Goal: Information Seeking & Learning: Learn about a topic

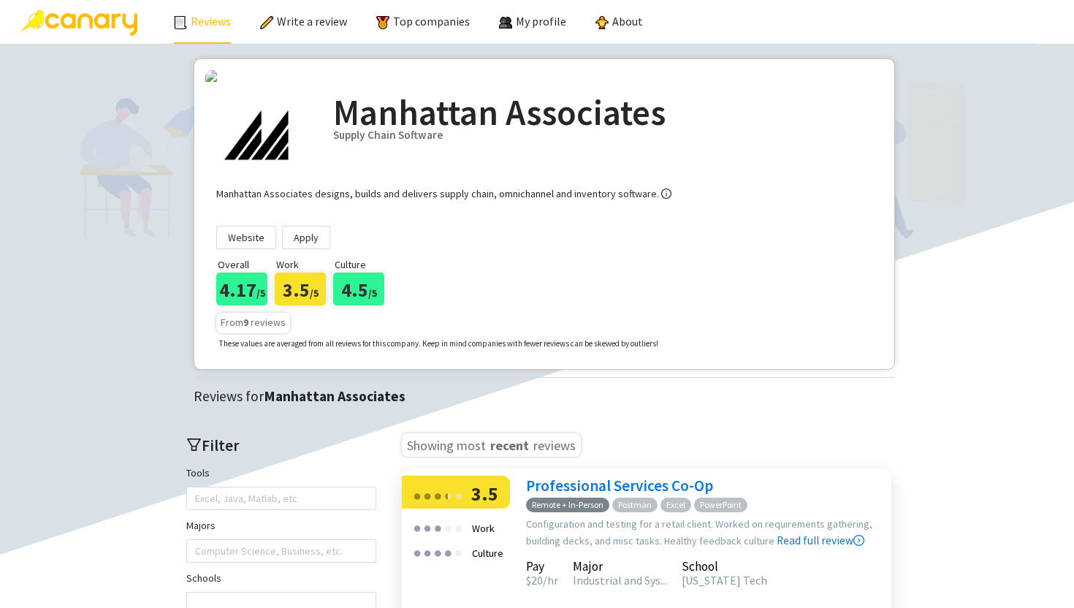
click at [189, 15] on link "Reviews" at bounding box center [202, 21] width 57 height 15
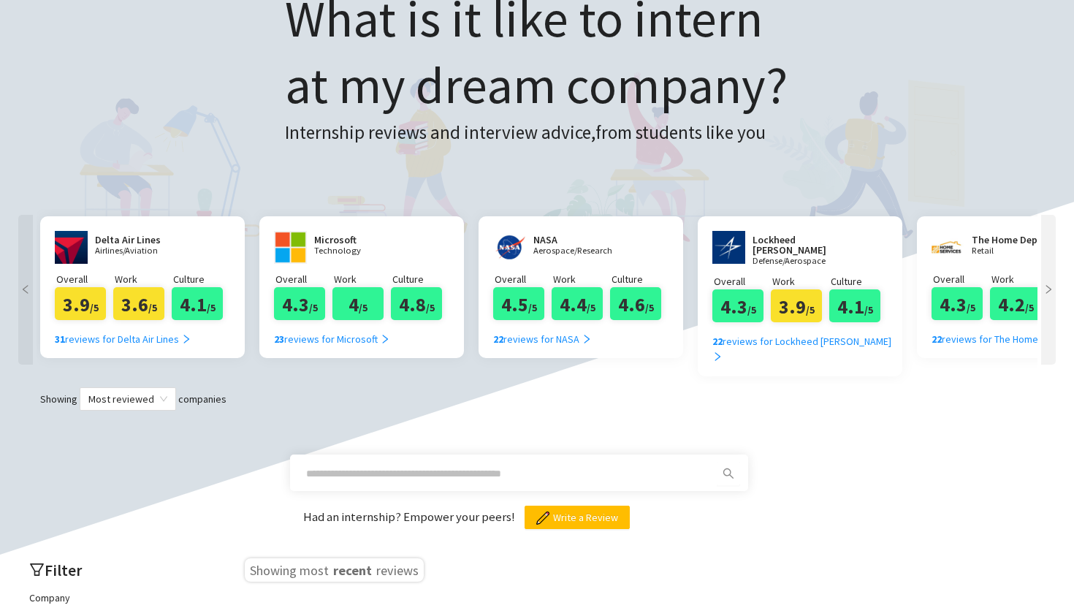
scroll to position [158, 0]
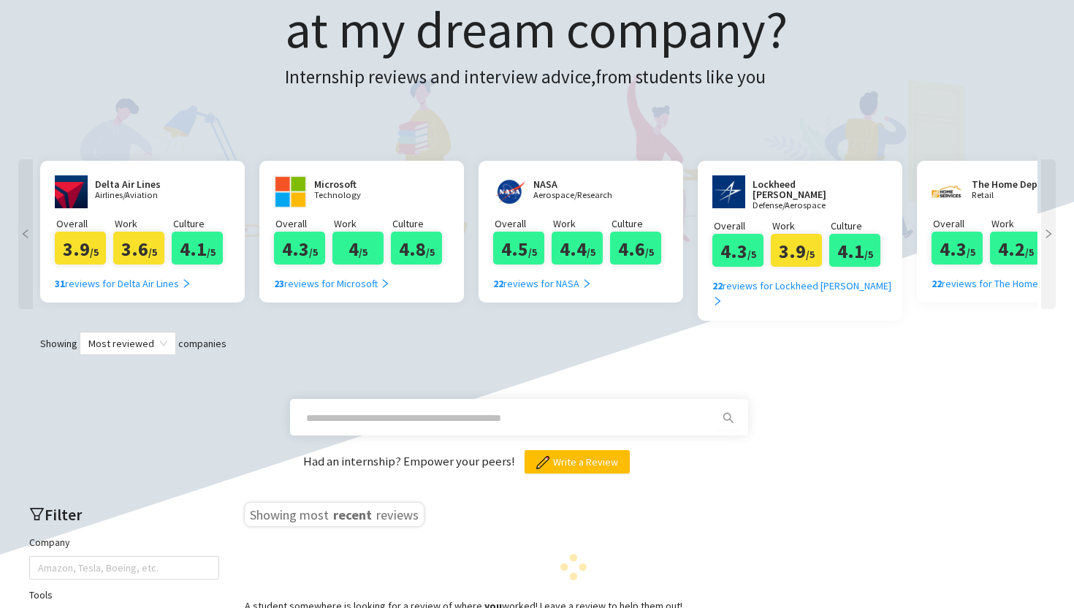
click at [407, 410] on input "text" at bounding box center [501, 418] width 391 height 16
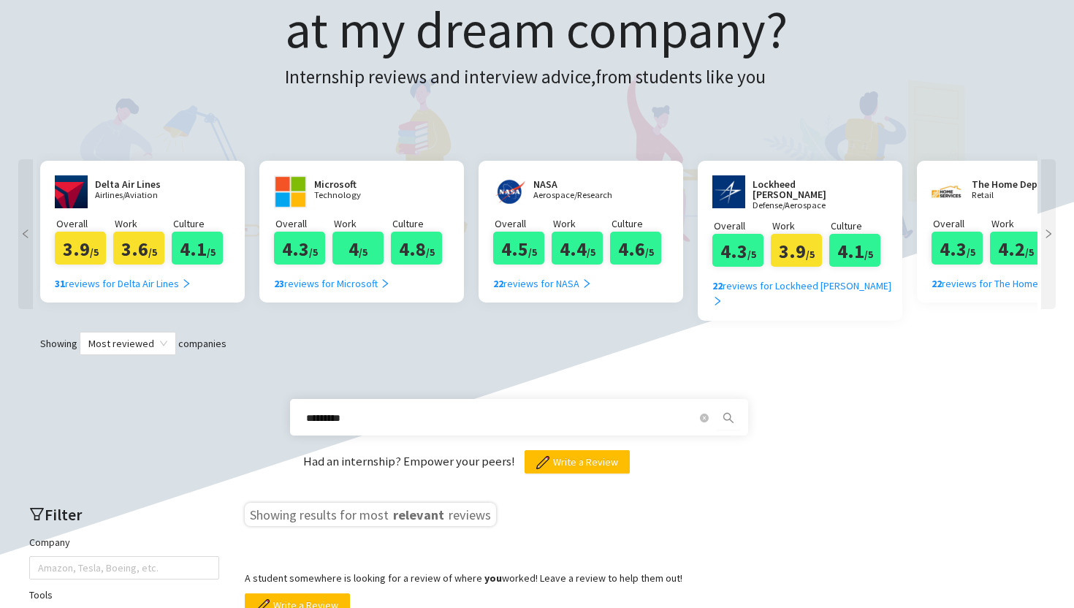
type input "*********"
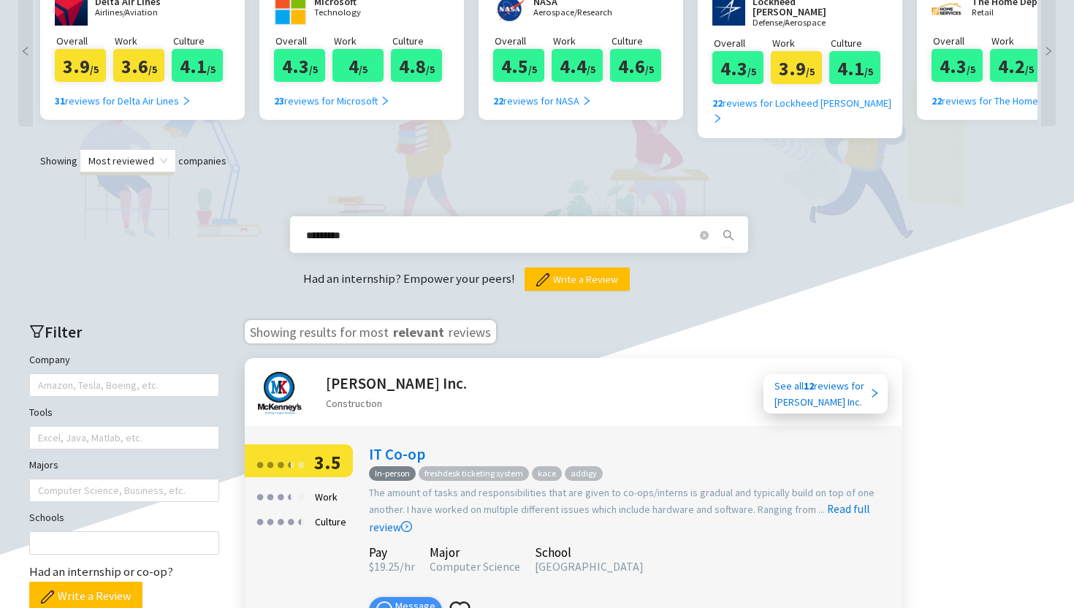
scroll to position [351, 0]
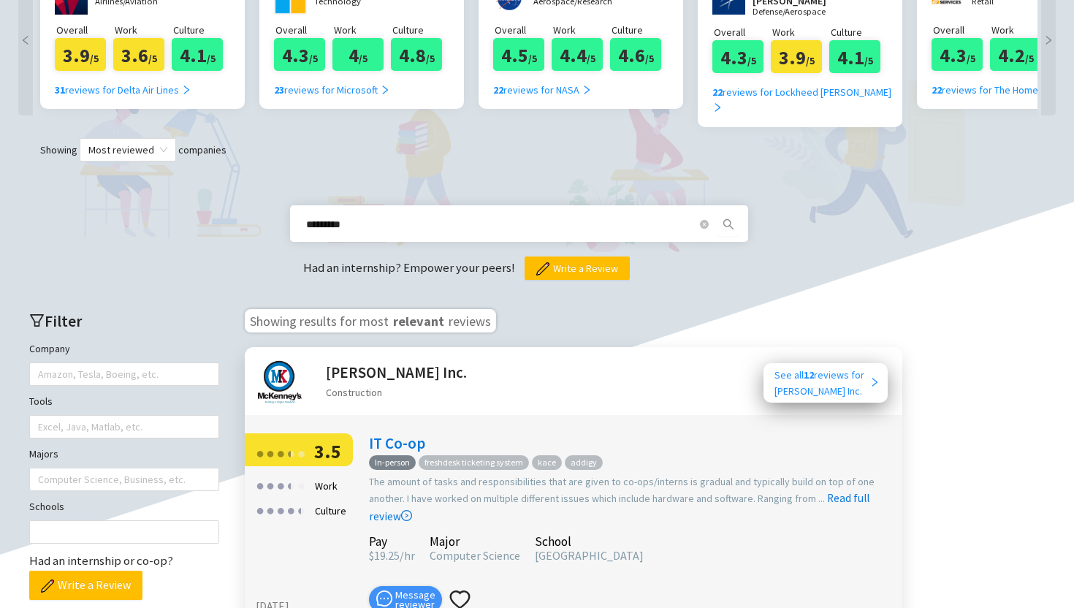
click at [823, 371] on div "See all 12 reviews for [PERSON_NAME] Inc." at bounding box center [821, 383] width 95 height 32
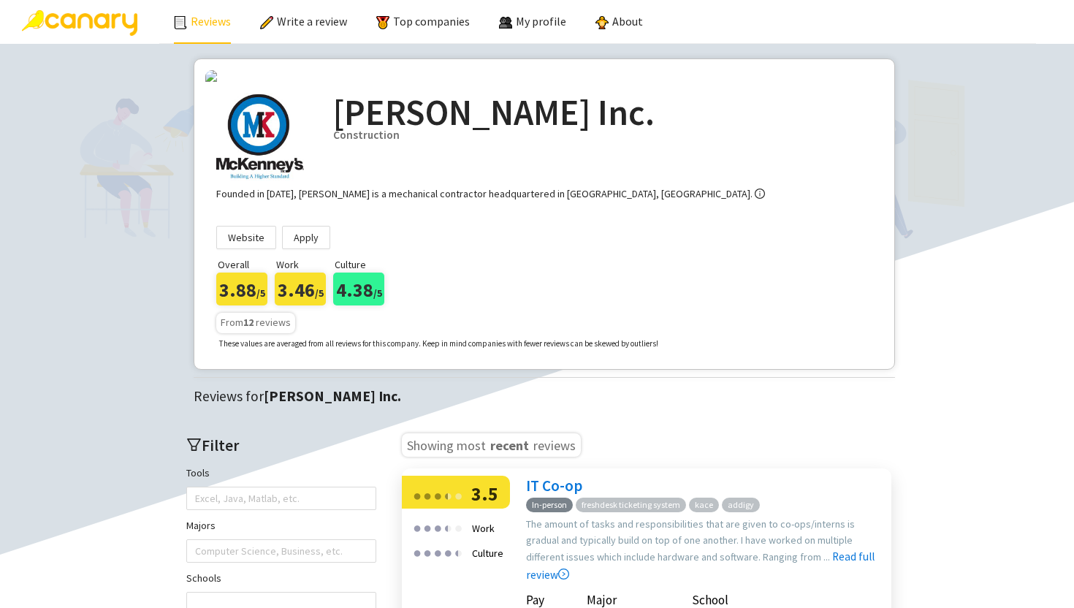
click at [187, 19] on link "Reviews" at bounding box center [202, 21] width 57 height 15
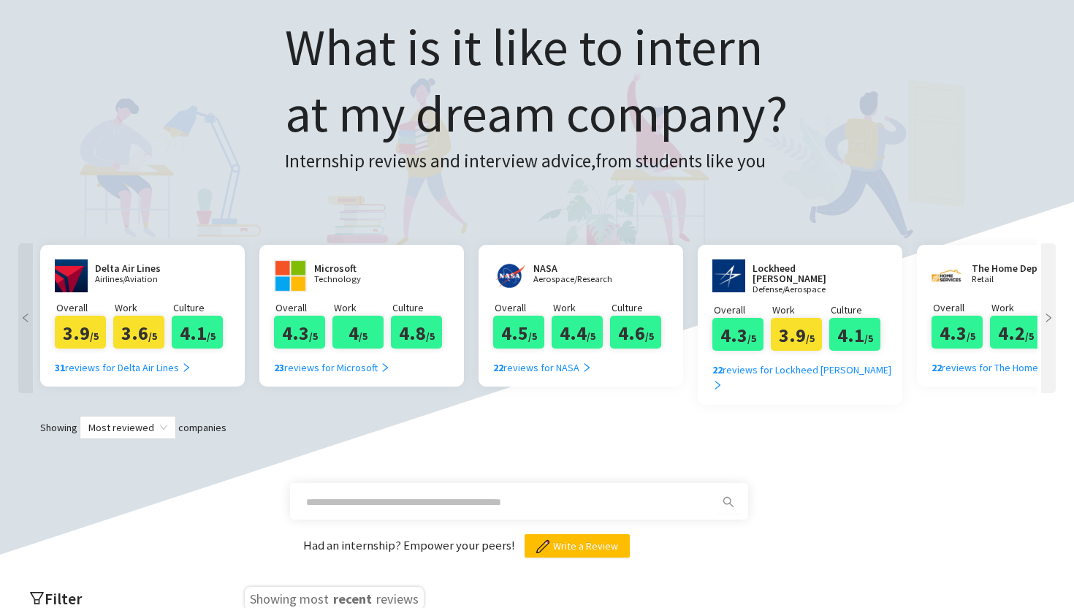
scroll to position [270, 0]
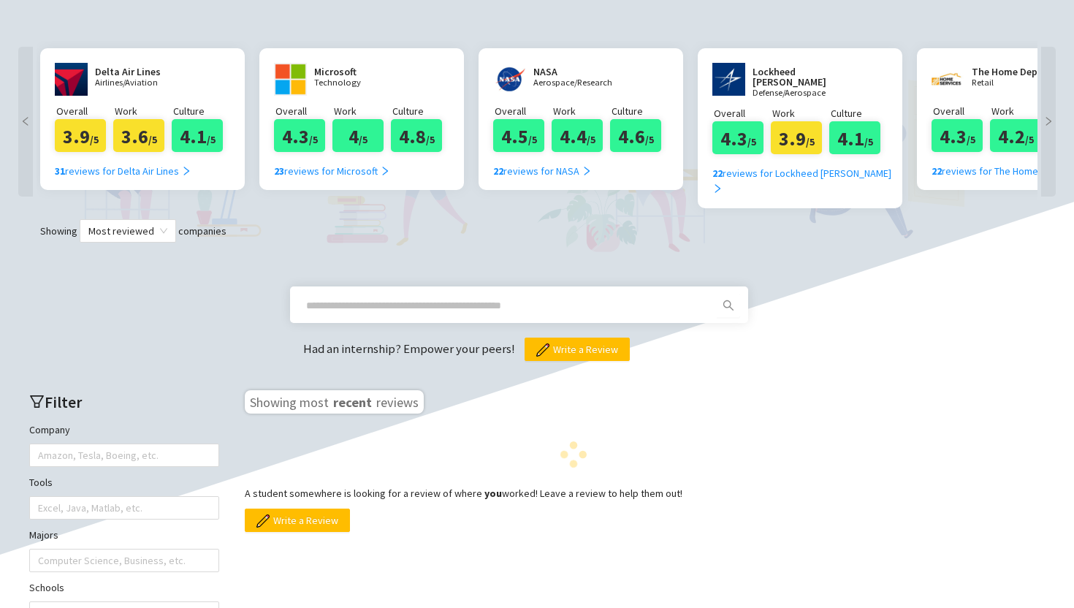
click at [385, 297] on input "text" at bounding box center [501, 305] width 391 height 16
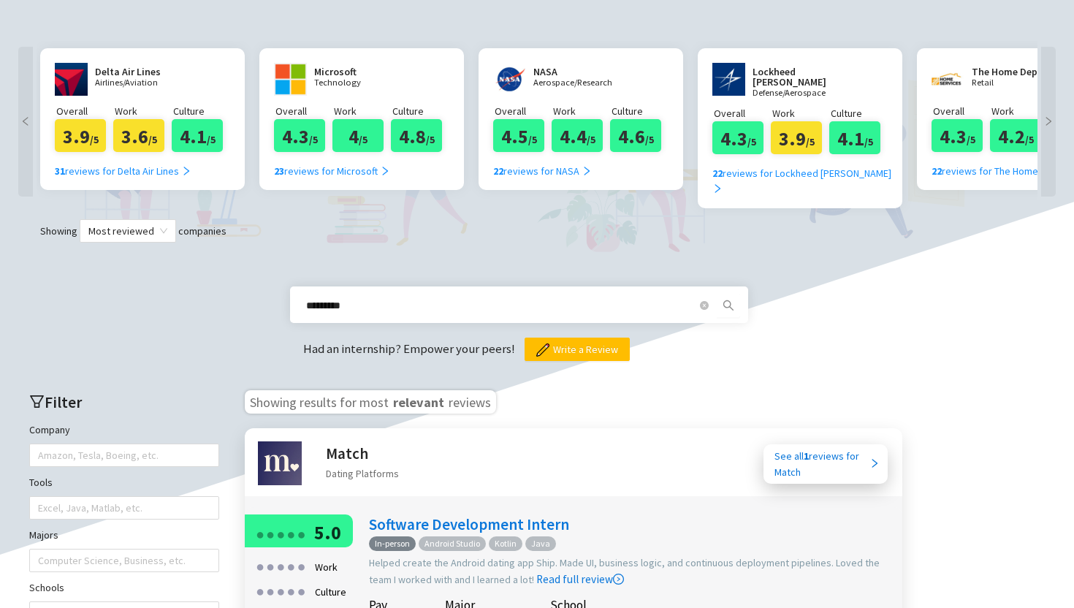
type input "*********"
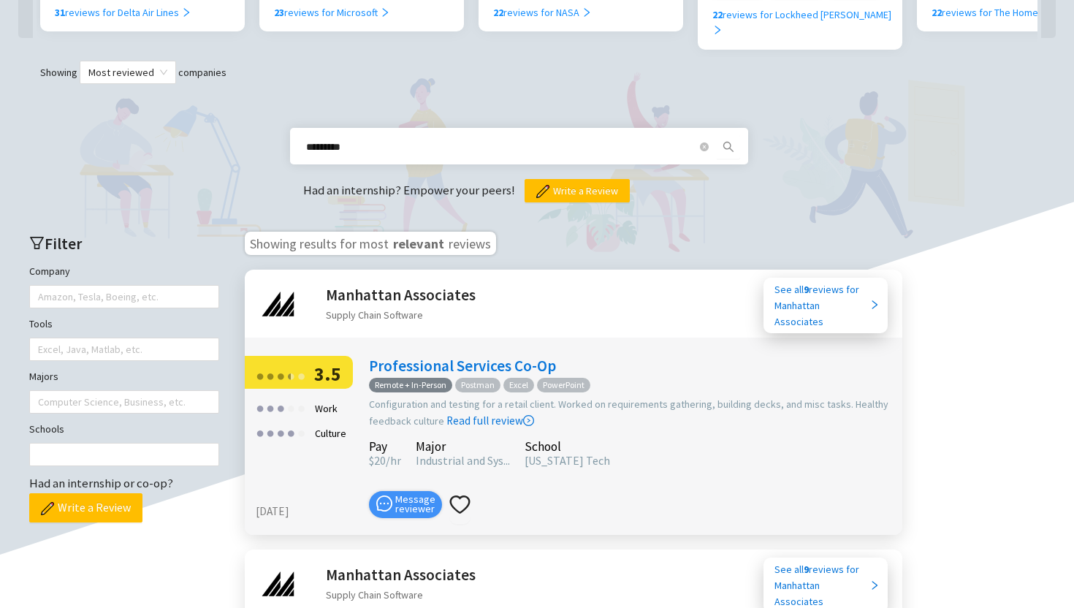
scroll to position [631, 0]
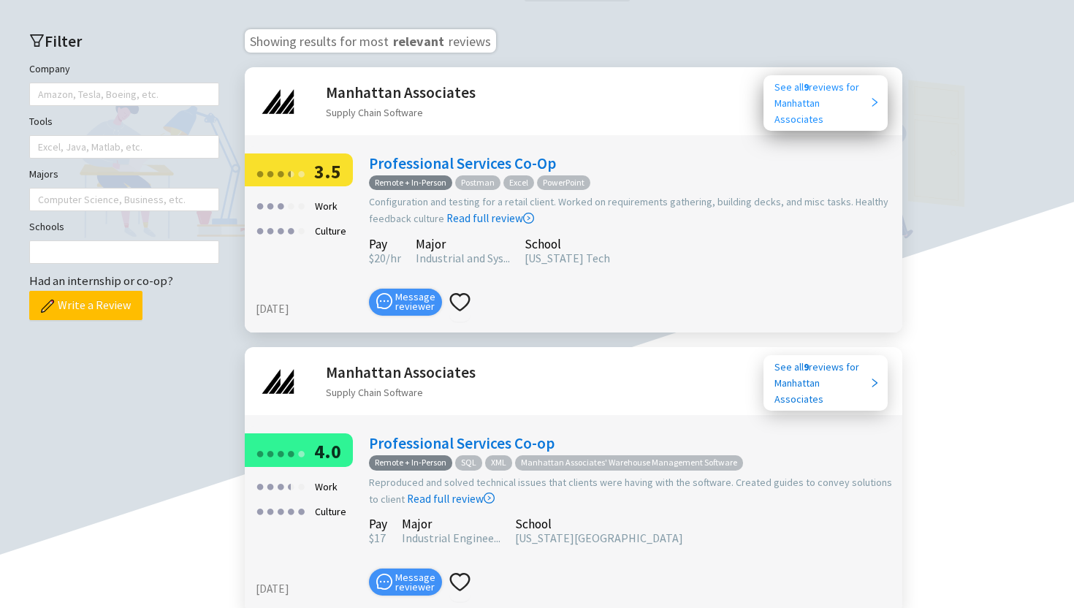
click at [808, 83] on div "See all 9 reviews for Manhattan Associates" at bounding box center [821, 103] width 95 height 48
